Goal: Task Accomplishment & Management: Complete application form

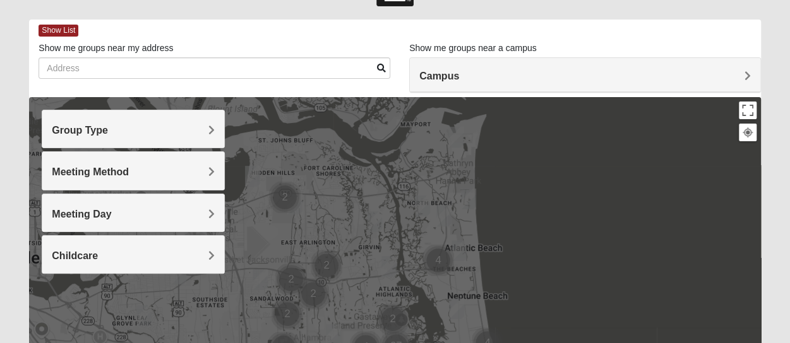
scroll to position [36, 0]
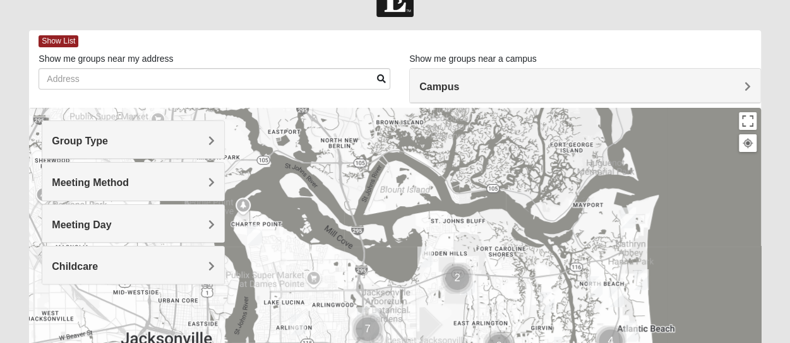
drag, startPoint x: 284, startPoint y: 175, endPoint x: 434, endPoint y: 224, distance: 157.5
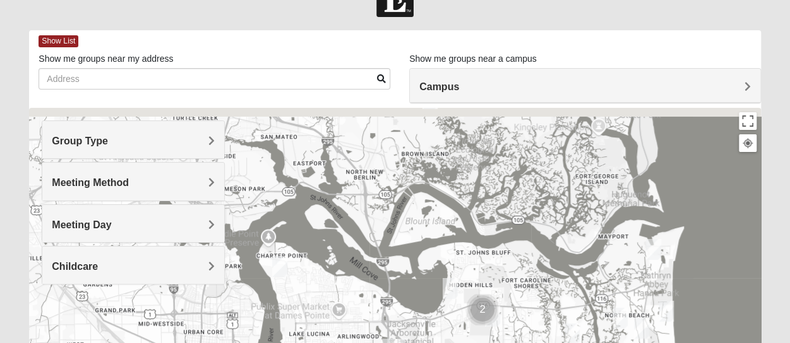
drag, startPoint x: 395, startPoint y: 195, endPoint x: 422, endPoint y: 229, distance: 43.6
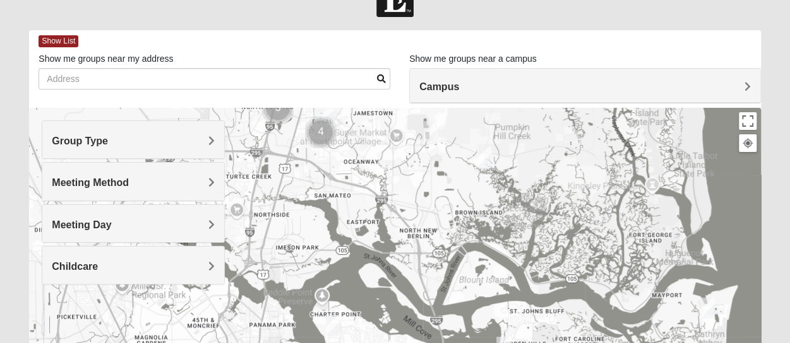
drag, startPoint x: 359, startPoint y: 174, endPoint x: 388, endPoint y: 212, distance: 47.7
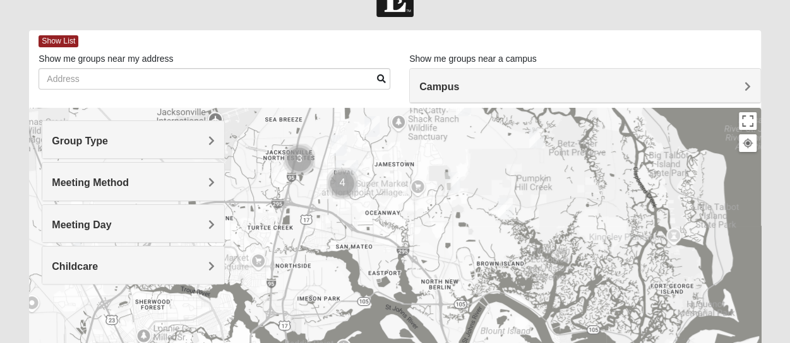
drag, startPoint x: 345, startPoint y: 161, endPoint x: 377, endPoint y: 225, distance: 71.2
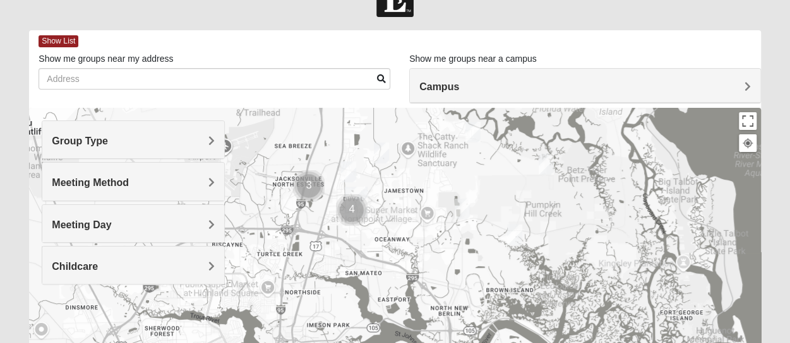
drag, startPoint x: 362, startPoint y: 172, endPoint x: 356, endPoint y: 237, distance: 64.7
click at [356, 217] on img "North Jax" at bounding box center [356, 202] width 23 height 30
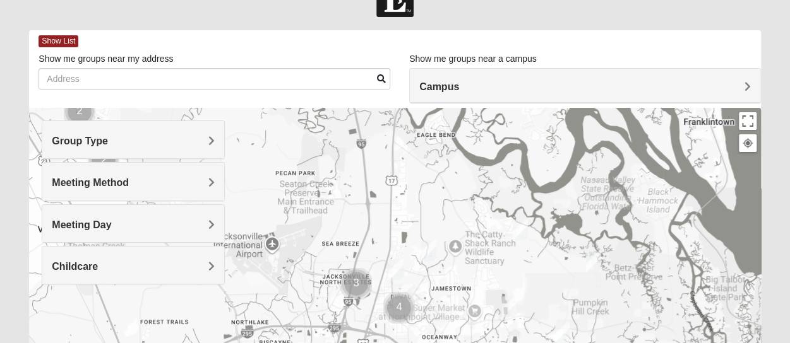
drag, startPoint x: 356, startPoint y: 176, endPoint x: 431, endPoint y: 228, distance: 90.7
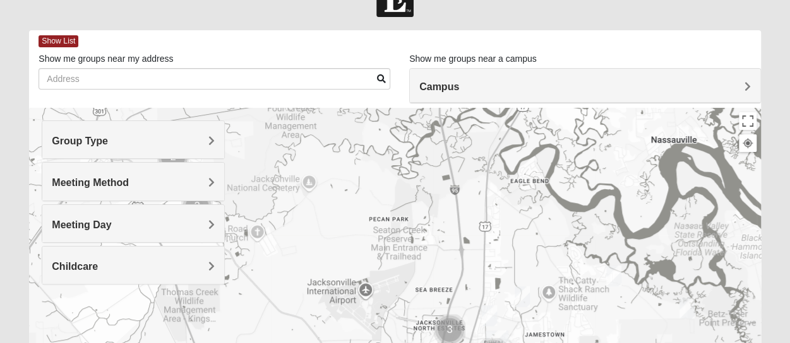
drag, startPoint x: 335, startPoint y: 212, endPoint x: 400, endPoint y: 261, distance: 82.1
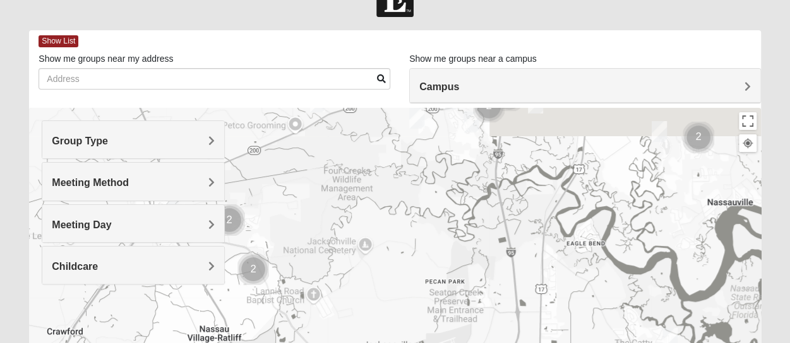
drag, startPoint x: 345, startPoint y: 192, endPoint x: 366, endPoint y: 232, distance: 44.9
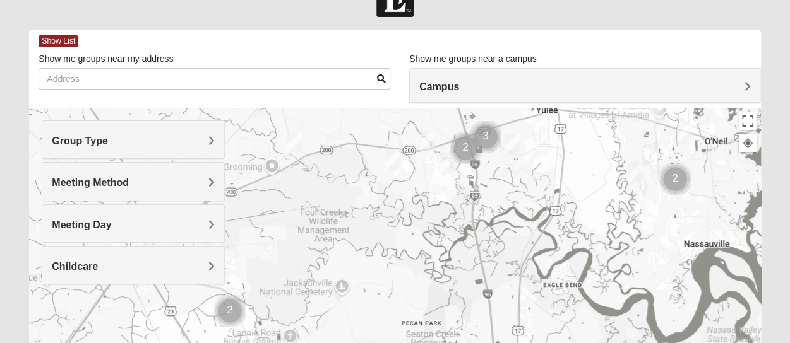
drag, startPoint x: 356, startPoint y: 186, endPoint x: 326, endPoint y: 221, distance: 46.1
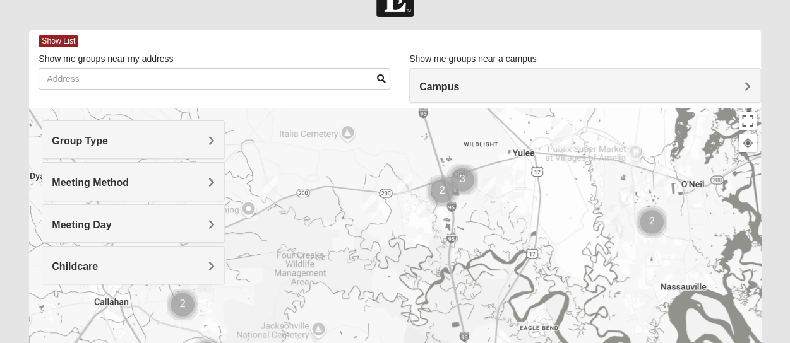
drag, startPoint x: 342, startPoint y: 200, endPoint x: 328, endPoint y: 233, distance: 35.7
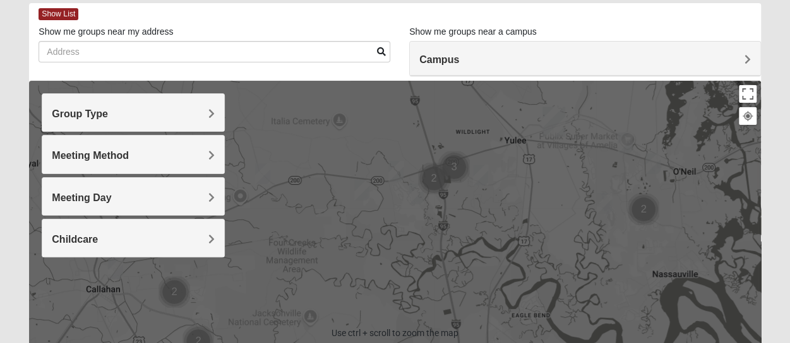
scroll to position [126, 0]
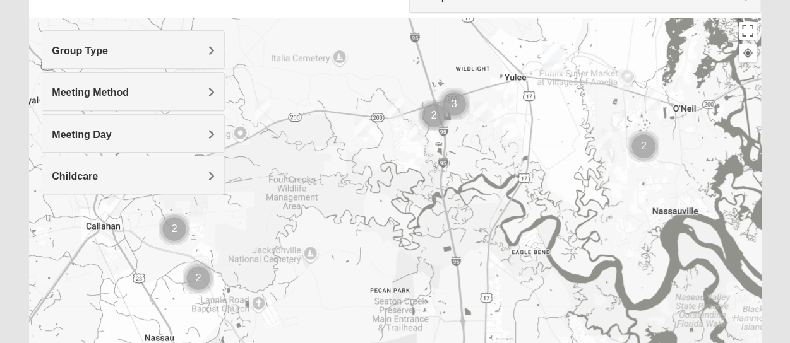
click at [387, 203] on div at bounding box center [394, 270] width 731 height 505
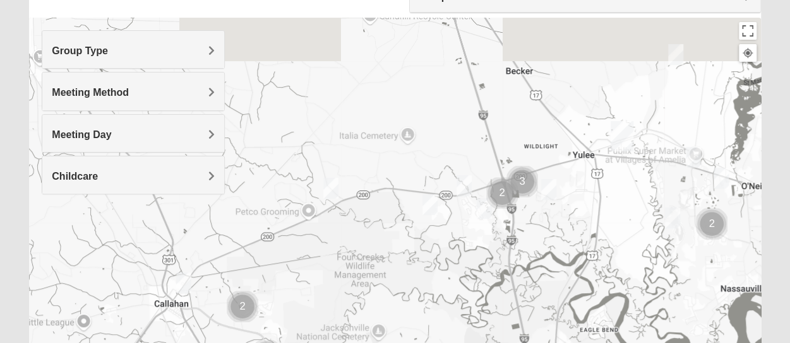
drag, startPoint x: 338, startPoint y: 176, endPoint x: 438, endPoint y: 275, distance: 140.2
click at [438, 275] on div at bounding box center [394, 270] width 731 height 505
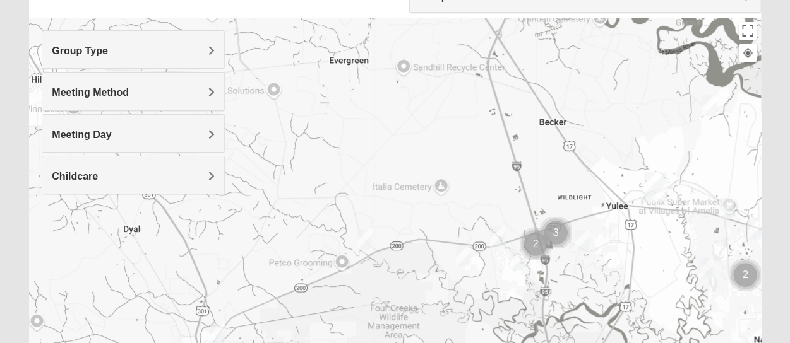
drag, startPoint x: 354, startPoint y: 170, endPoint x: 366, endPoint y: 236, distance: 66.8
click at [365, 239] on div at bounding box center [394, 270] width 731 height 505
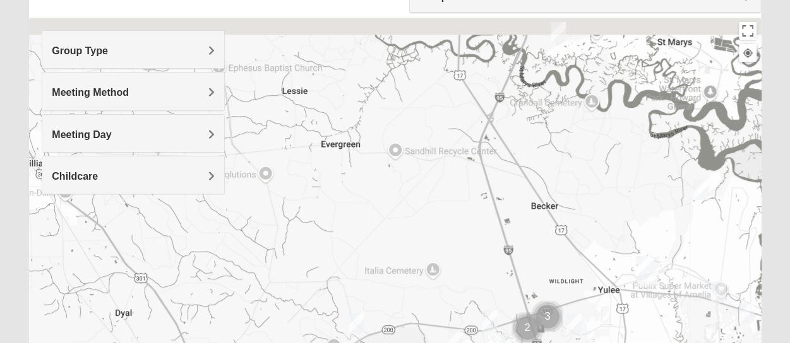
drag, startPoint x: 439, startPoint y: 145, endPoint x: 429, endPoint y: 263, distance: 118.5
click at [429, 263] on div at bounding box center [394, 270] width 731 height 505
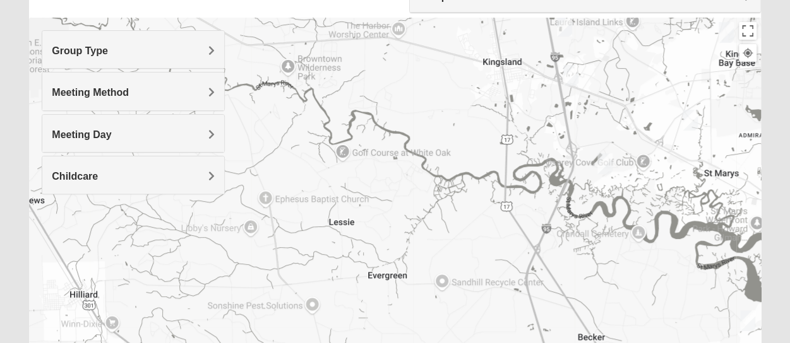
drag, startPoint x: 388, startPoint y: 194, endPoint x: 447, endPoint y: 262, distance: 90.0
click at [441, 262] on div at bounding box center [394, 270] width 731 height 505
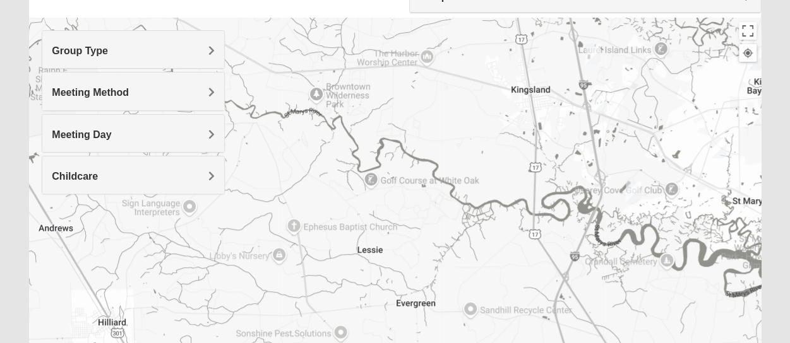
drag, startPoint x: 419, startPoint y: 160, endPoint x: 431, endPoint y: 239, distance: 79.8
click at [429, 237] on div at bounding box center [394, 270] width 731 height 505
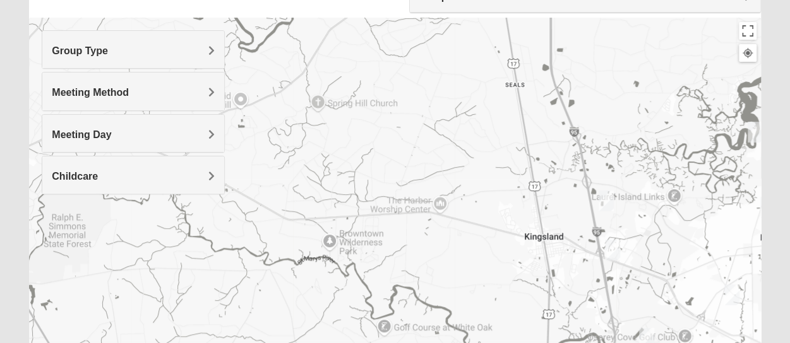
drag, startPoint x: 415, startPoint y: 152, endPoint x: 453, endPoint y: 234, distance: 90.4
click at [450, 233] on div at bounding box center [394, 270] width 731 height 505
